Goal: Transaction & Acquisition: Purchase product/service

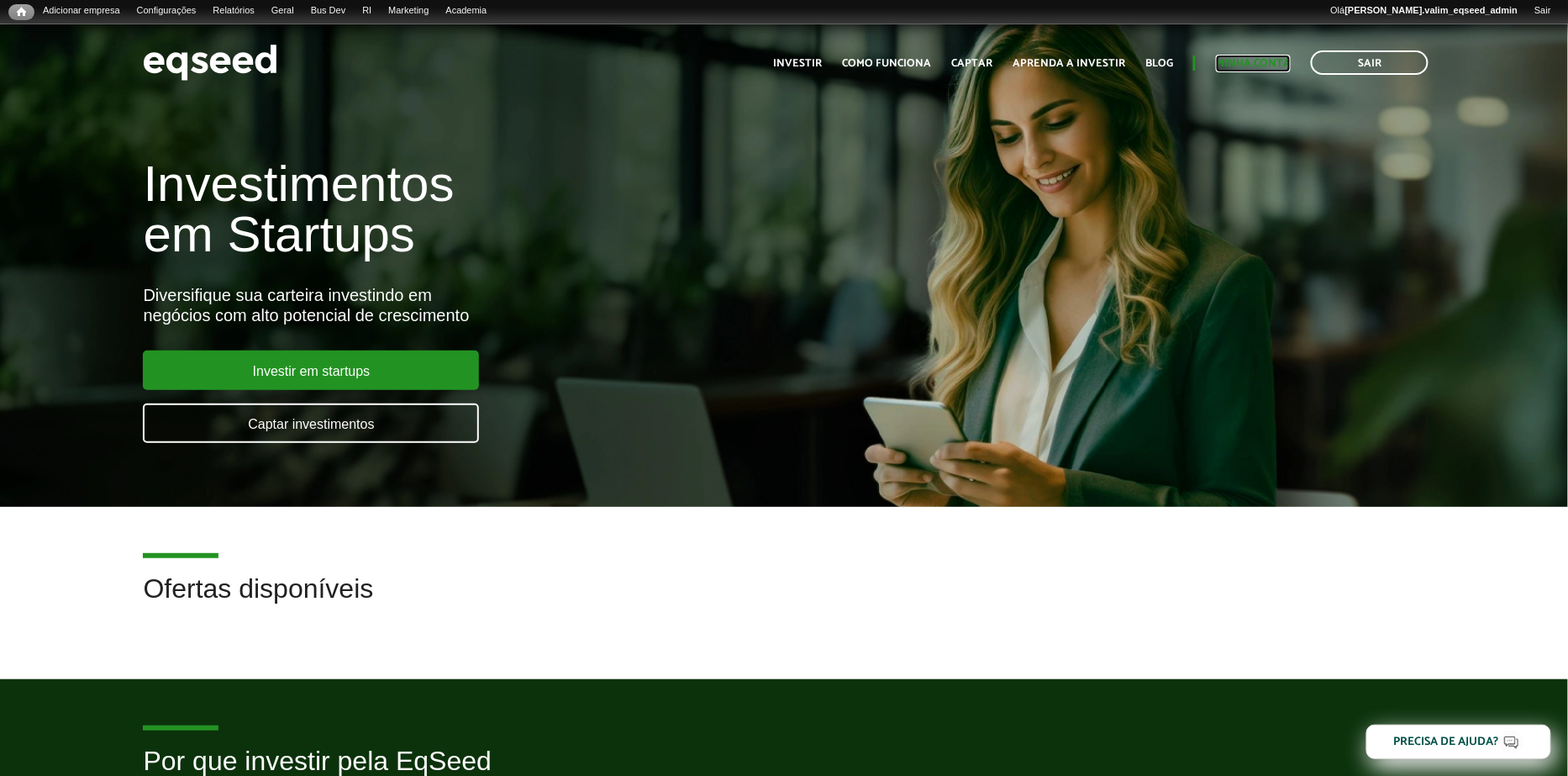
click at [1262, 65] on link "Minha conta" at bounding box center [1253, 63] width 74 height 11
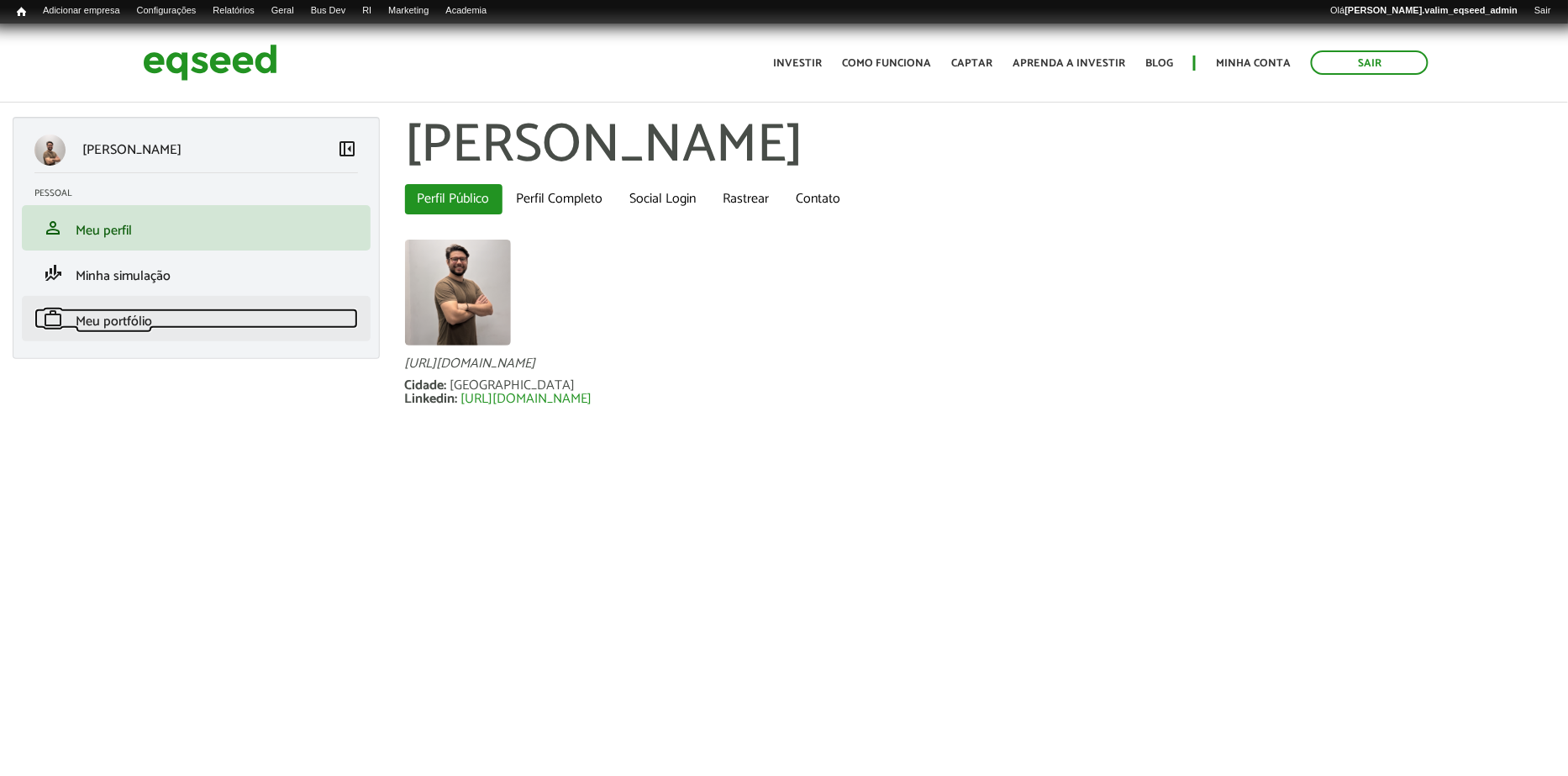
click at [129, 319] on span "Meu portfólio" at bounding box center [113, 322] width 76 height 23
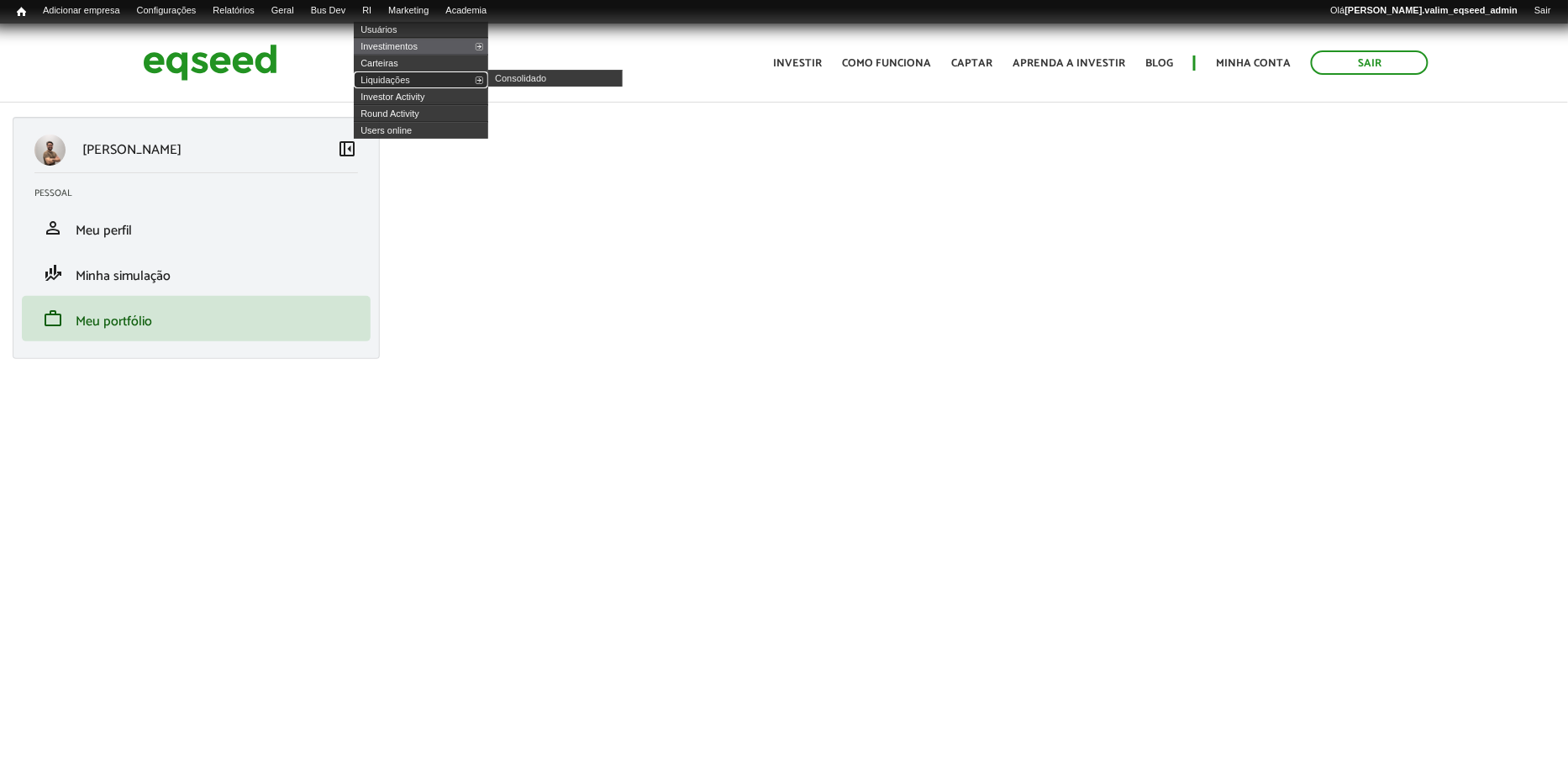
click at [404, 73] on link "Liquidações" at bounding box center [420, 80] width 134 height 17
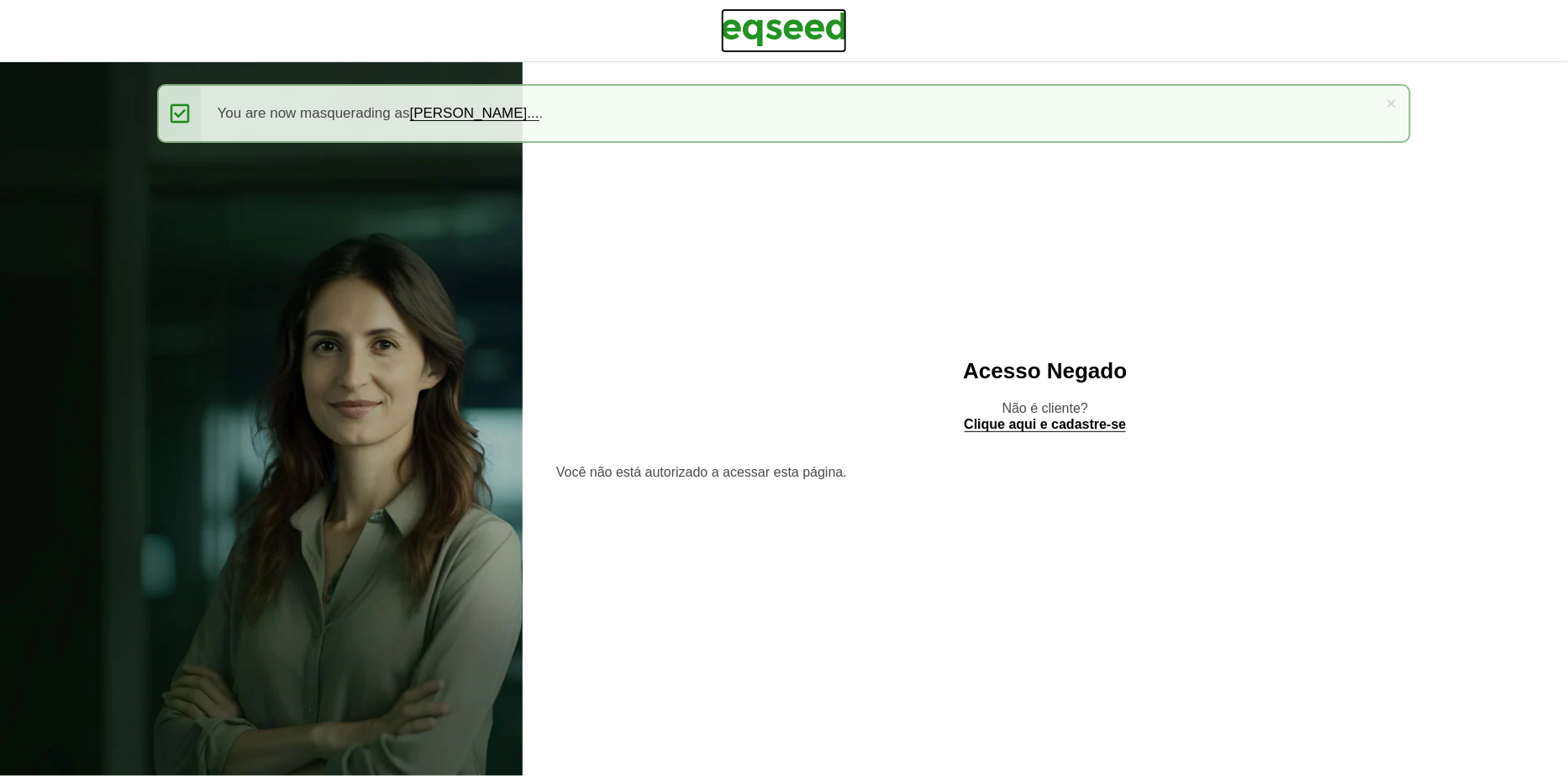
click at [820, 16] on img at bounding box center [784, 30] width 126 height 42
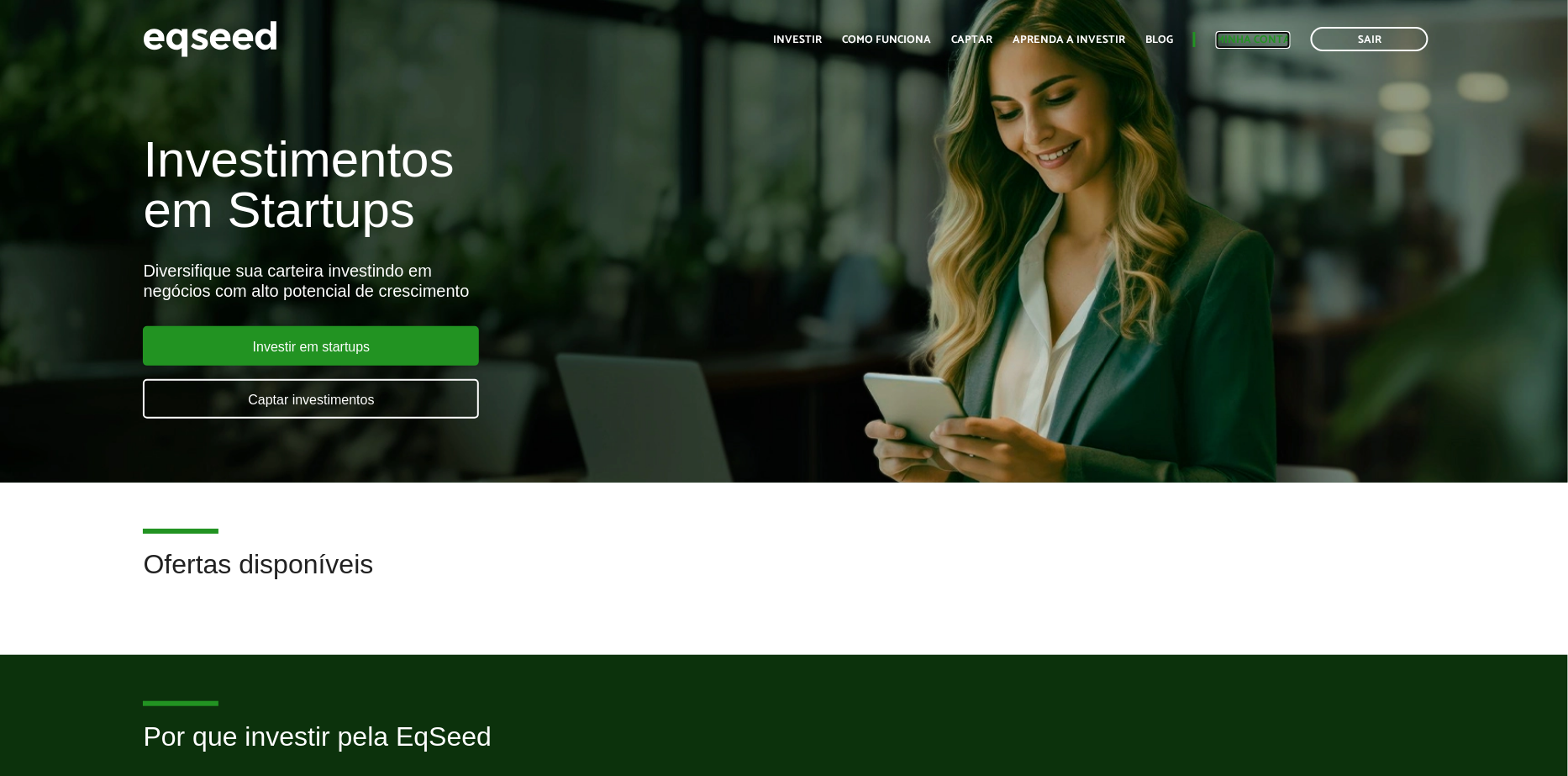
click at [1270, 35] on link "Minha conta" at bounding box center [1253, 40] width 74 height 11
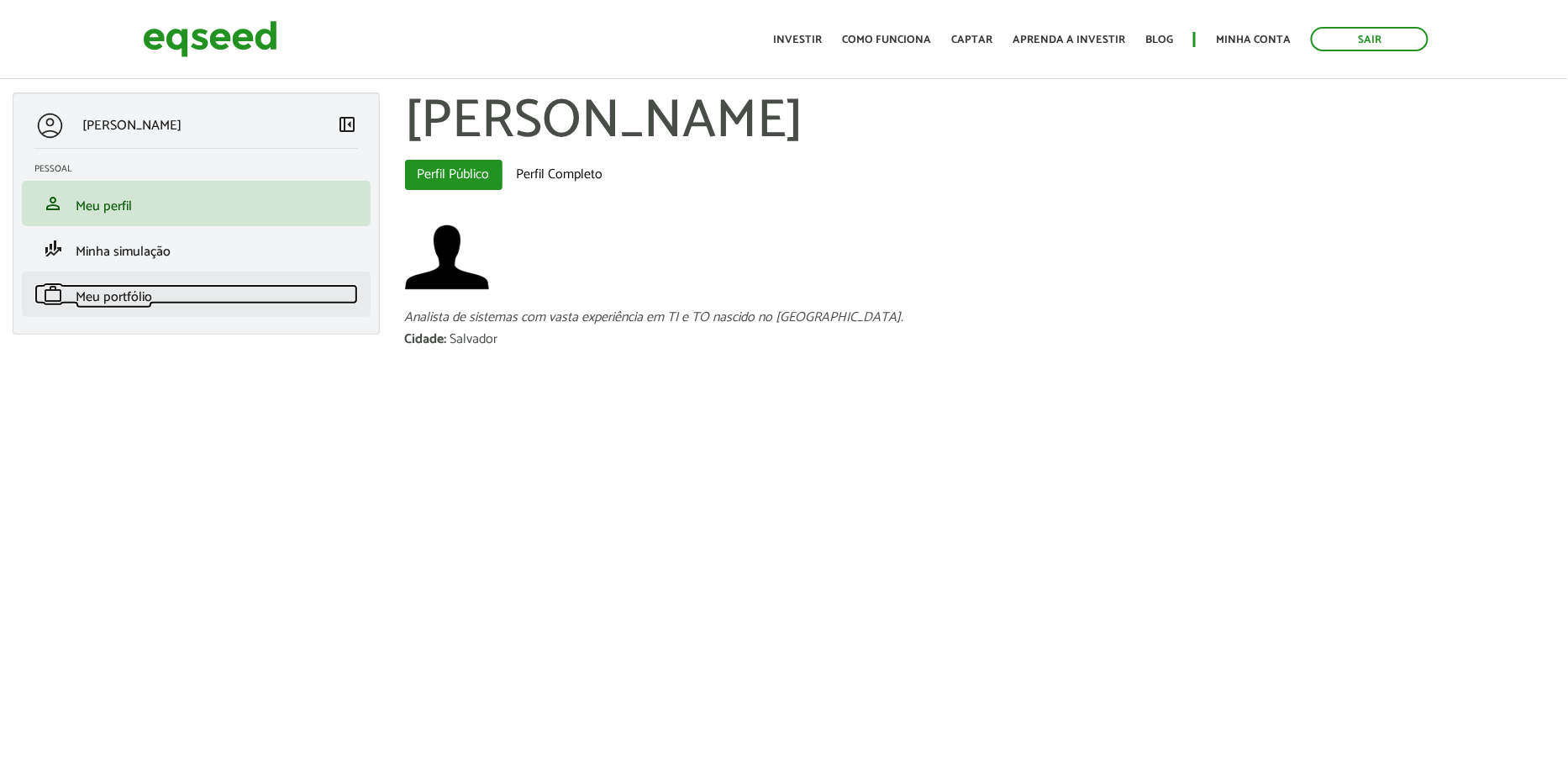
click at [104, 292] on span "Meu portfólio" at bounding box center [113, 297] width 76 height 23
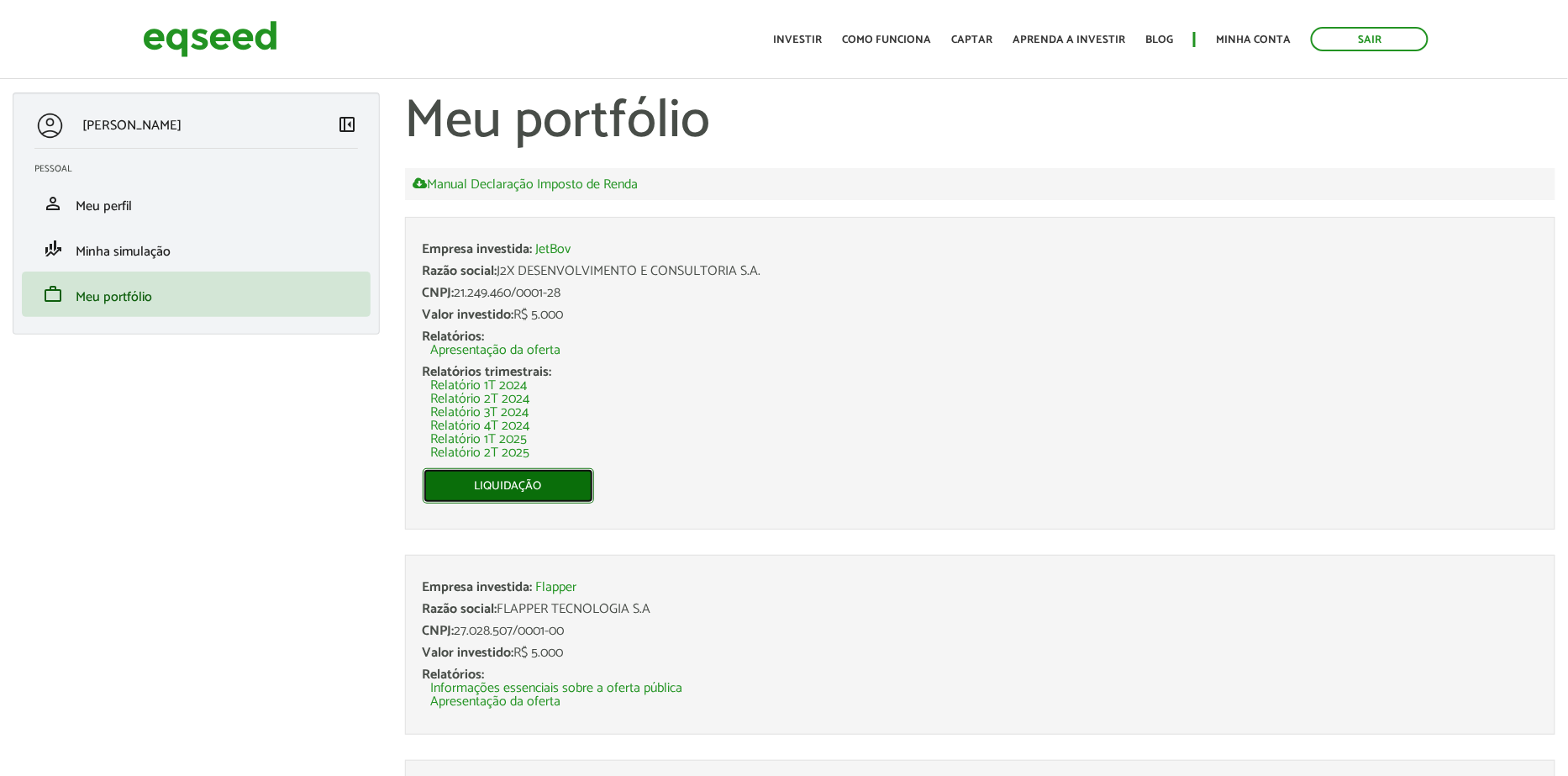
click at [562, 479] on link "Liquidação" at bounding box center [508, 487] width 172 height 36
